Goal: Task Accomplishment & Management: Manage account settings

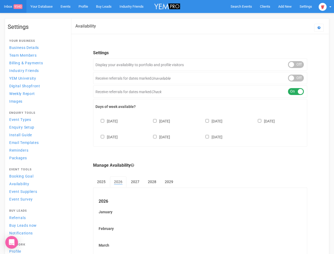
click at [167, 127] on div "[DATE] [DATE] [DATE] [DATE] [DATE] [DATE] [DATE]" at bounding box center [201, 127] width 210 height 32
click at [242, 6] on span "Search Events" at bounding box center [241, 7] width 21 height 4
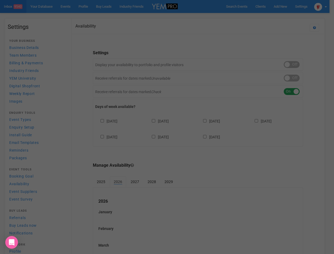
click at [285, 6] on div at bounding box center [167, 127] width 334 height 254
click at [273, 17] on div at bounding box center [167, 127] width 334 height 254
click at [325, 6] on div at bounding box center [167, 127] width 334 height 254
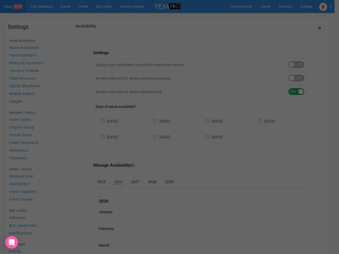
click at [0, 0] on div "Loading..." at bounding box center [0, 0] width 0 height 0
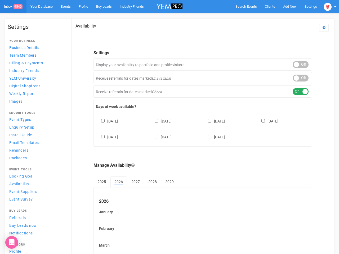
click at [296, 92] on div "ON OFF" at bounding box center [301, 91] width 16 height 7
click at [200, 128] on div "[DATE] [DATE] [DATE] [DATE] [DATE] [DATE] [DATE]" at bounding box center [203, 127] width 214 height 32
